Goal: Task Accomplishment & Management: Use online tool/utility

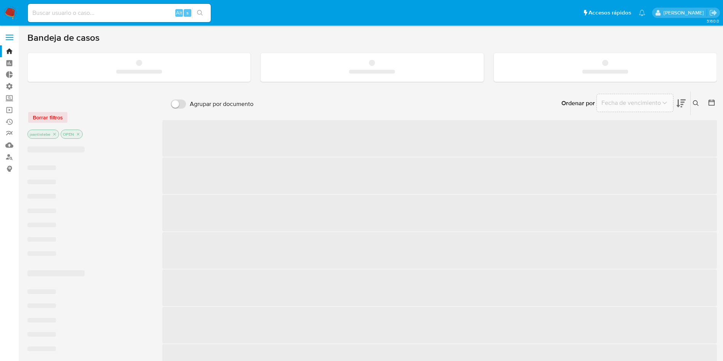
click at [3, 45] on label at bounding box center [9, 37] width 19 height 16
click at [0, 0] on input "checkbox" at bounding box center [0, 0] width 0 height 0
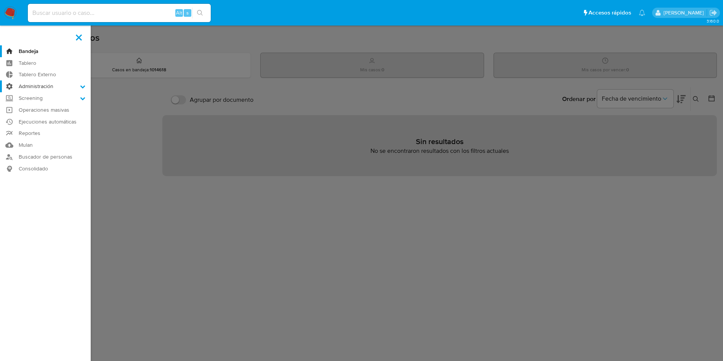
click at [41, 84] on label "Administración" at bounding box center [45, 86] width 91 height 12
click at [0, 0] on input "Administración" at bounding box center [0, 0] width 0 height 0
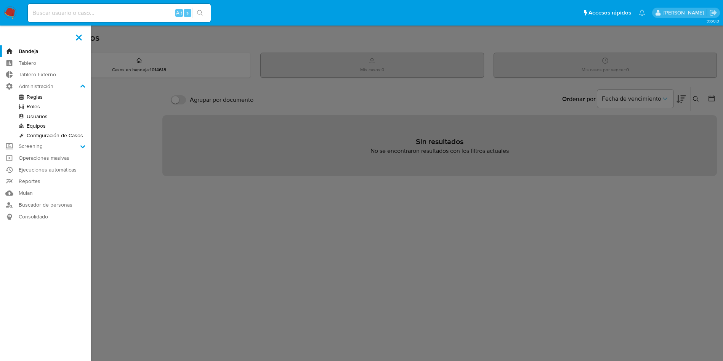
click at [34, 95] on link "Reglas" at bounding box center [45, 97] width 91 height 10
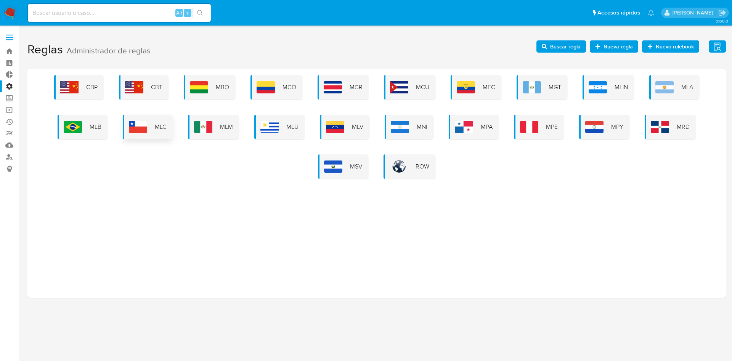
click at [162, 128] on span "MLC" at bounding box center [161, 127] width 12 height 8
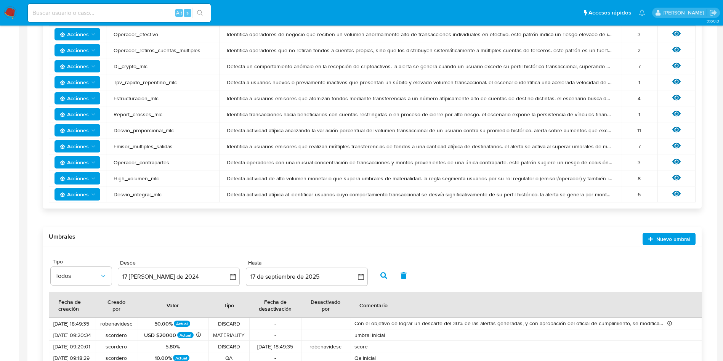
scroll to position [140, 0]
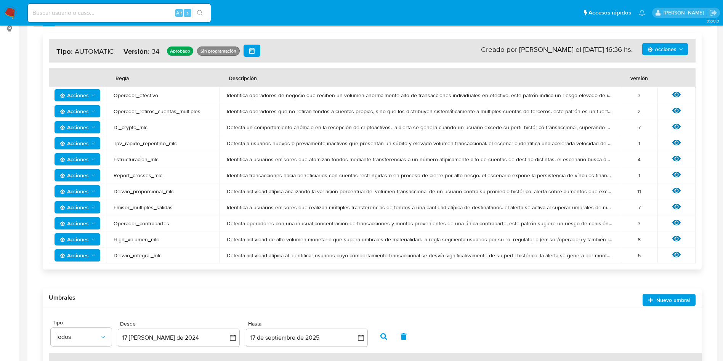
drag, startPoint x: 210, startPoint y: 191, endPoint x: 416, endPoint y: 194, distance: 205.9
click at [356, 189] on tr "Acciones Desvio_proporcional_mlc Detecta actividad atípica analizando la variac…" at bounding box center [372, 191] width 647 height 16
click at [682, 185] on td "Ver regla" at bounding box center [677, 191] width 38 height 16
click at [679, 187] on icon at bounding box center [676, 190] width 8 height 8
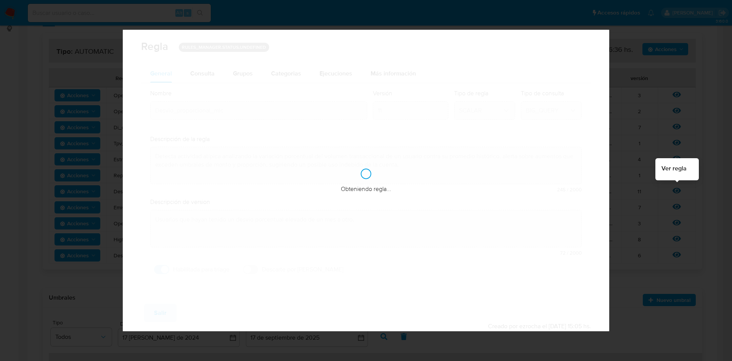
checkbox input "true"
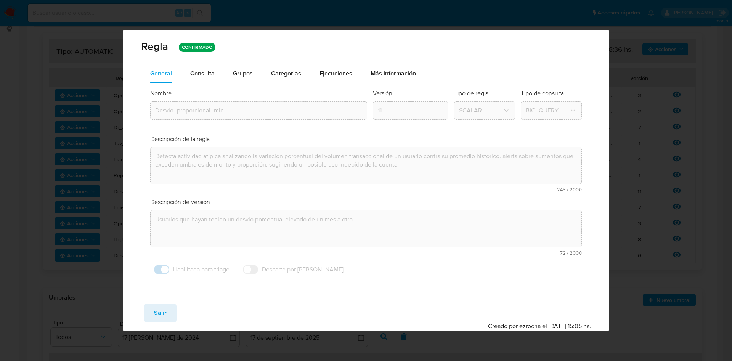
click at [200, 72] on span "Consulta" at bounding box center [202, 73] width 24 height 9
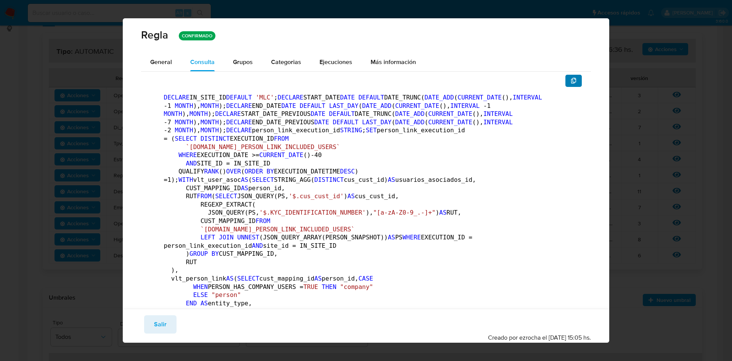
click at [570, 83] on button "button" at bounding box center [573, 81] width 17 height 12
click at [159, 324] on span "Salir" at bounding box center [160, 324] width 13 height 17
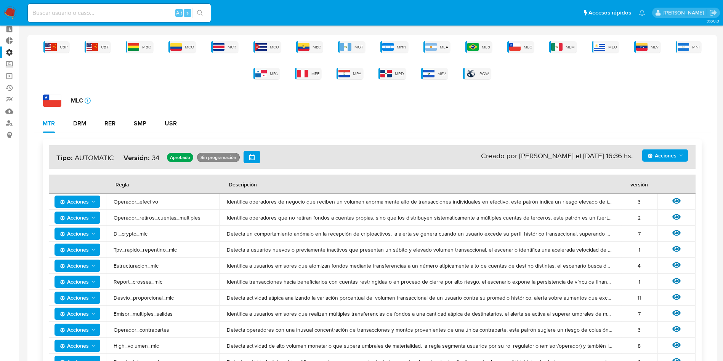
scroll to position [0, 0]
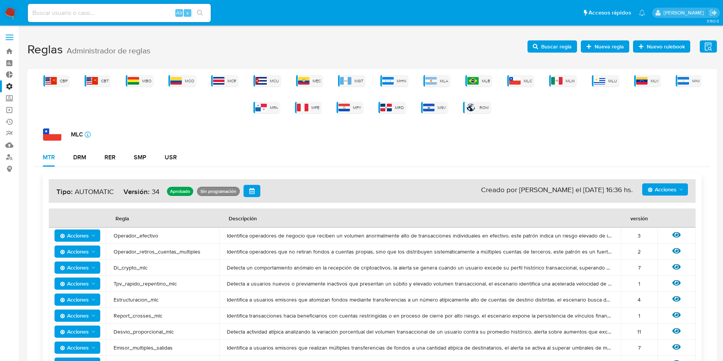
click at [14, 35] on label at bounding box center [9, 37] width 19 height 16
click at [0, 0] on input "checkbox" at bounding box center [0, 0] width 0 height 0
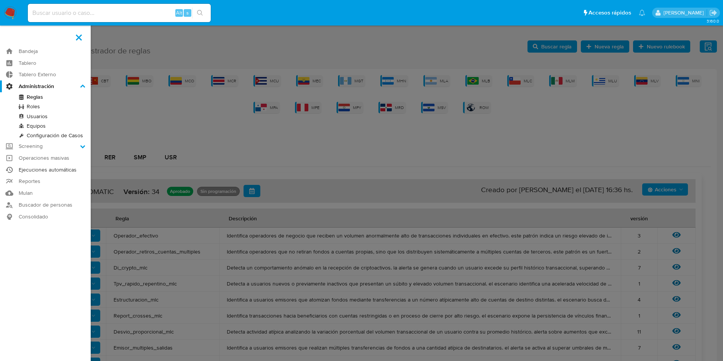
click at [45, 169] on link "Ejecuciones automáticas" at bounding box center [45, 170] width 91 height 12
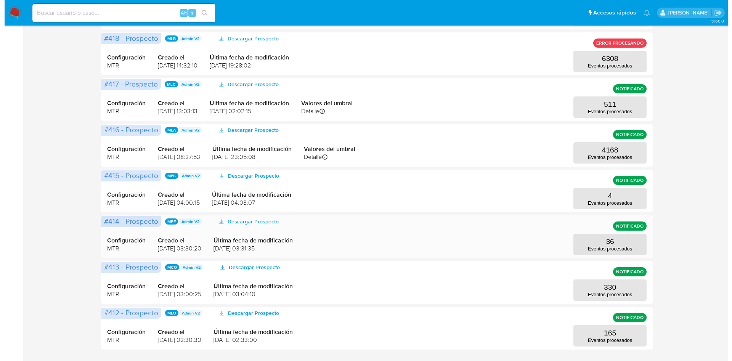
scroll to position [229, 0]
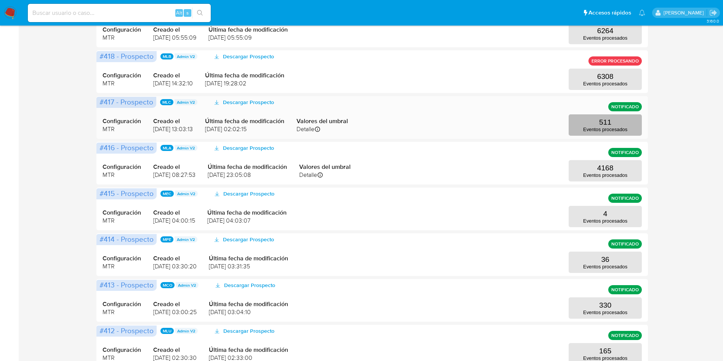
click at [579, 118] on button "511 Eventos procesados" at bounding box center [605, 124] width 73 height 21
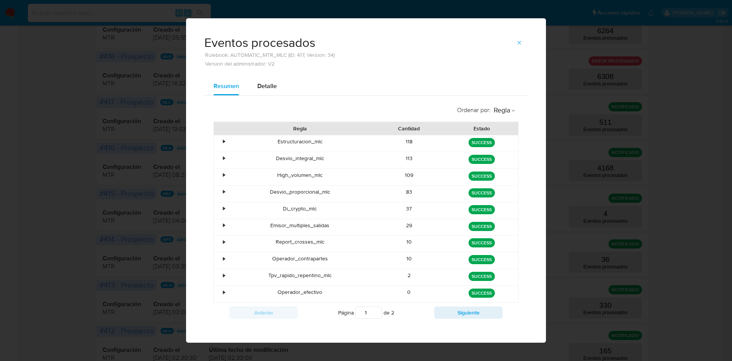
drag, startPoint x: 379, startPoint y: 189, endPoint x: 475, endPoint y: 189, distance: 95.7
click at [444, 186] on div "• Desvio_proporcional_mlc 83 green SUCCESS" at bounding box center [366, 194] width 304 height 16
